Goal: Communication & Community: Ask a question

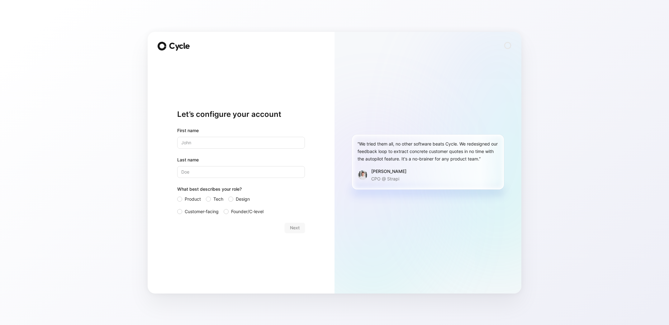
click at [50, 54] on div "Let’s configure your account First name Last name What best describes your role…" at bounding box center [334, 162] width 669 height 325
click at [190, 147] on input "text" at bounding box center [241, 143] width 128 height 12
type input "[PERSON_NAME]"
type input "Z"
click at [196, 237] on div "Let’s configure your account First name [PERSON_NAME] Last name Z What best des…" at bounding box center [241, 171] width 128 height 225
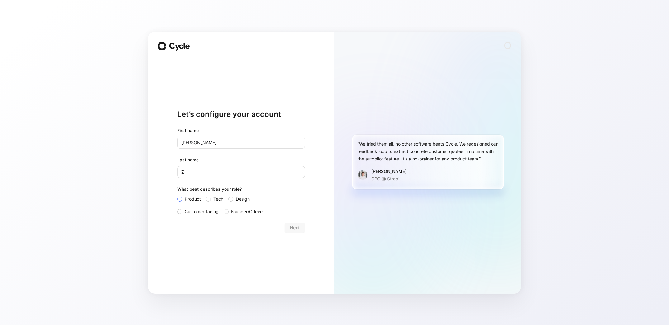
click at [186, 201] on span "Product" at bounding box center [193, 198] width 16 height 7
click at [177, 195] on input "Product" at bounding box center [177, 195] width 0 height 0
click at [291, 223] on button "Next" at bounding box center [295, 228] width 20 height 10
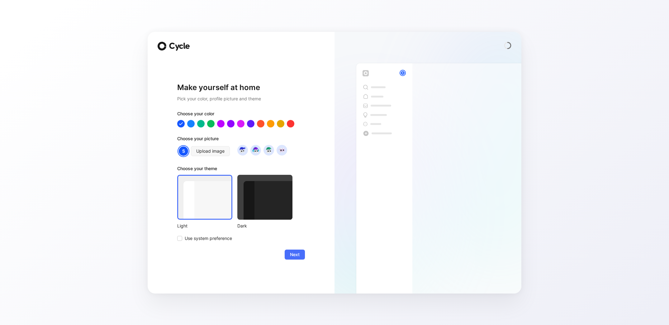
click at [268, 192] on div at bounding box center [264, 197] width 55 height 45
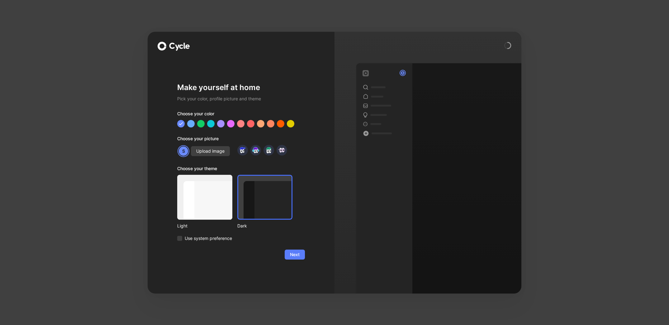
click at [293, 257] on span "Next" at bounding box center [295, 254] width 10 height 7
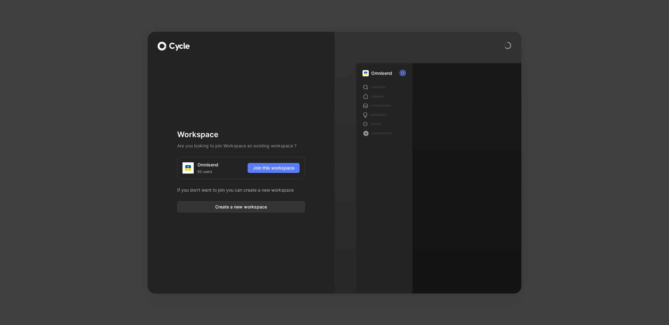
click at [278, 167] on span "Join this workspace" at bounding box center [273, 167] width 41 height 7
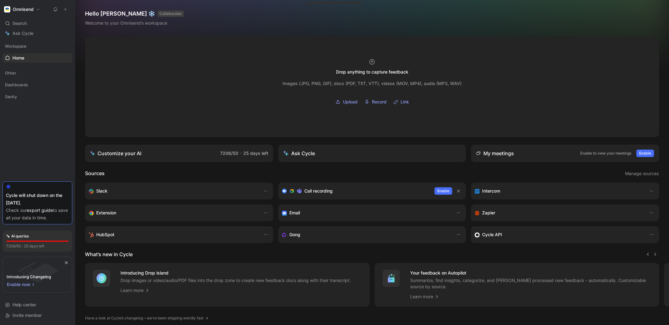
scroll to position [21, 0]
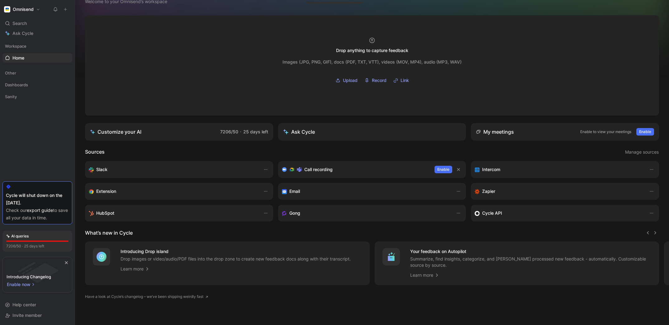
click at [300, 134] on div "Ask Cycle" at bounding box center [299, 131] width 32 height 7
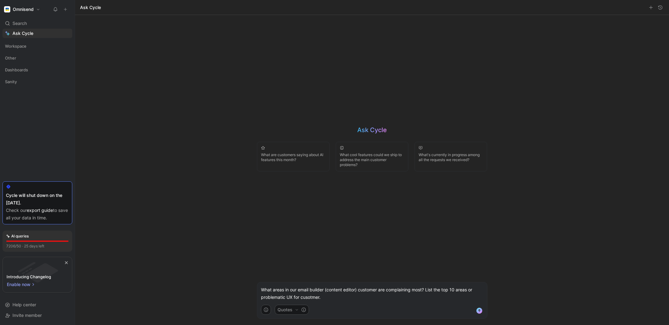
click at [261, 298] on p "What areas in our email builder (content editor) customer are complaining most?…" at bounding box center [372, 293] width 222 height 15
drag, startPoint x: 307, startPoint y: 298, endPoint x: 355, endPoint y: 298, distance: 48.3
click at [355, 298] on p "What areas in our email builder (content editor) customer are complaining most?…" at bounding box center [372, 293] width 222 height 15
click at [295, 313] on button "Quotes" at bounding box center [292, 310] width 34 height 10
click at [378, 298] on html "Omnisend Search ⌘ K Ask Cycle Workspace Other Dashboards Sanity To pick up a dr…" at bounding box center [334, 162] width 669 height 325
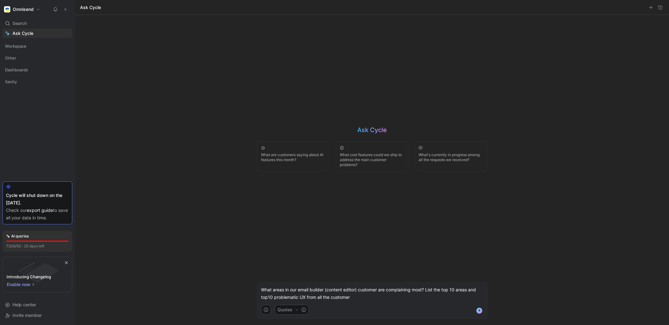
click at [379, 296] on p "What areas in our email builder (content editor) customer are complaining most?…" at bounding box center [372, 293] width 222 height 15
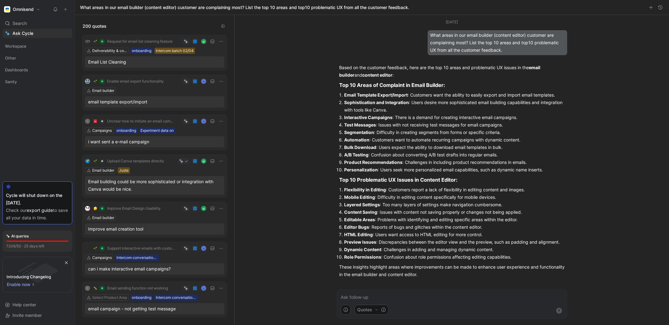
click at [360, 116] on strong "Interactive Campaigns" at bounding box center [368, 117] width 48 height 5
drag, startPoint x: 353, startPoint y: 116, endPoint x: 415, endPoint y: 116, distance: 62.3
click at [415, 116] on li "Interactive Campaigns : There is a demand for creating interactive email campai…" at bounding box center [454, 117] width 221 height 7
drag, startPoint x: 415, startPoint y: 116, endPoint x: 483, endPoint y: 116, distance: 67.6
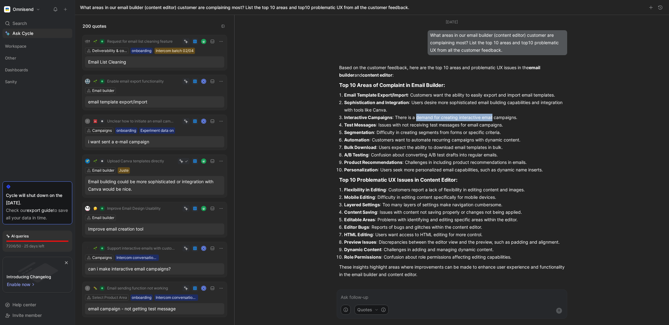
click at [483, 116] on li "Interactive Campaigns : There is a demand for creating interactive email campai…" at bounding box center [454, 117] width 221 height 7
drag, startPoint x: 350, startPoint y: 117, endPoint x: 389, endPoint y: 117, distance: 38.6
click at [388, 117] on strong "Interactive Campaigns" at bounding box center [368, 117] width 48 height 5
click at [389, 117] on strong "Interactive Campaigns" at bounding box center [368, 117] width 48 height 5
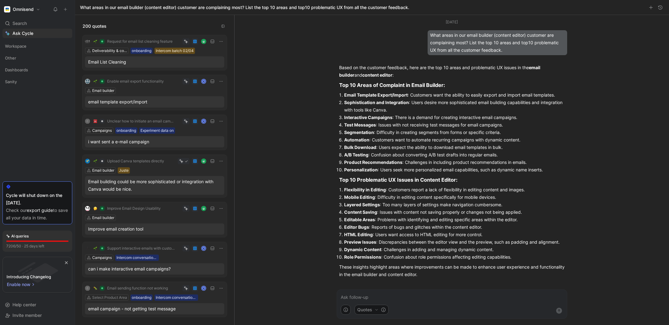
drag, startPoint x: 354, startPoint y: 127, endPoint x: 398, endPoint y: 126, distance: 43.9
click at [398, 126] on li "Test Messages : Issues with not receiving test messages for email campaigns." at bounding box center [454, 124] width 221 height 7
